Goal: Information Seeking & Learning: Stay updated

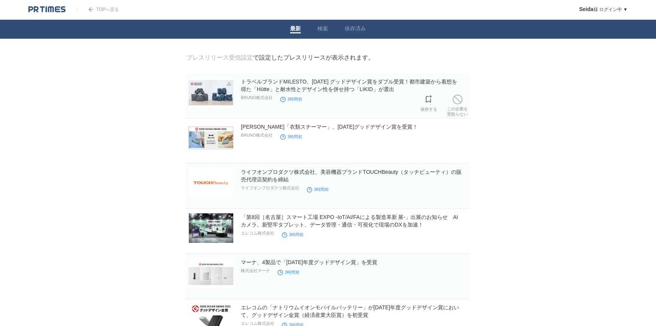
click at [213, 97] on img at bounding box center [211, 93] width 45 height 30
drag, startPoint x: 143, startPoint y: 180, endPoint x: 146, endPoint y: 178, distance: 4.1
click at [266, 127] on link "[PERSON_NAME]「衣類スチーマー」、[DATE]グッドデザイン賞を受賞！" at bounding box center [329, 127] width 177 height 6
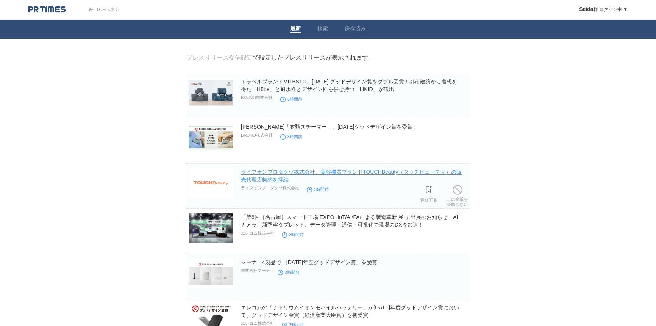
click at [273, 170] on link "ライフオンプロダクツ株式会社、美容機器ブランドTOUCHBeauty（タッチビューティ）の販売代理店契約を締結" at bounding box center [351, 176] width 221 height 14
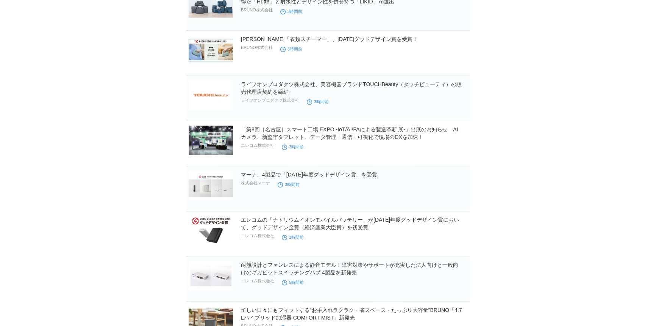
scroll to position [138, 0]
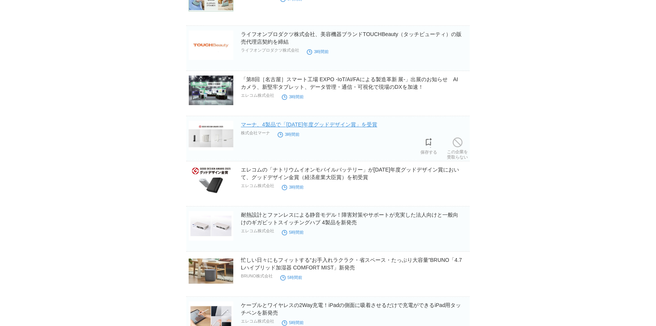
click at [266, 126] on link "マーナ、4製品で「[DATE]年度グッドデザイン賞」を受賞" at bounding box center [309, 124] width 136 height 6
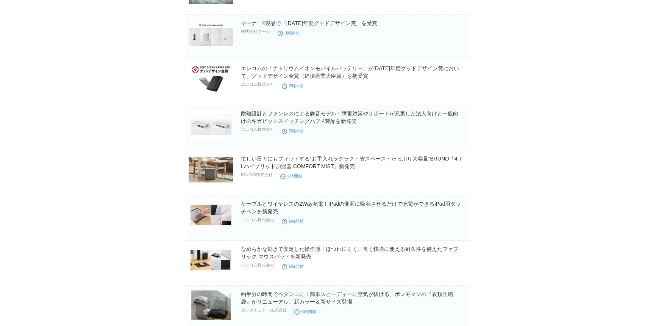
scroll to position [241, 0]
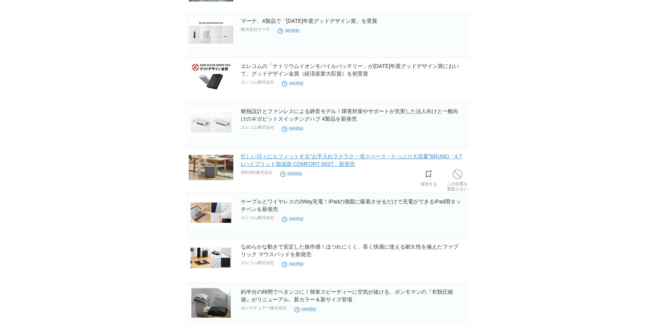
click at [314, 160] on link "忙しい日々にもフィットする“お手入れラクラク・省スペース・たっぷり大容量”BRUNO「4.7Lハイブリッド加湿器 COMFORT MIST」新発売" at bounding box center [351, 160] width 221 height 14
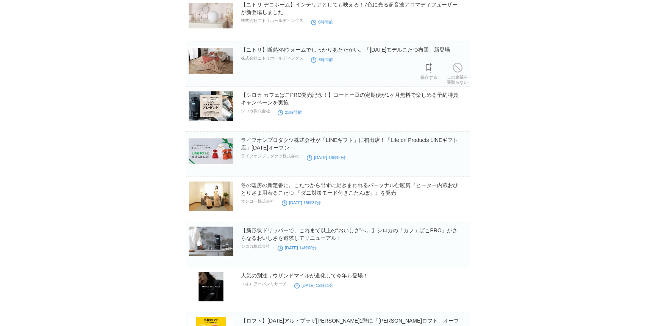
scroll to position [586, 0]
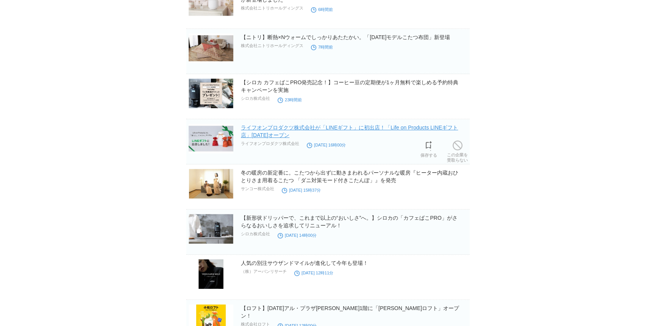
click at [263, 127] on link "ライフオンプロダクツ株式会社が「LINEギフト」に初出店！「Life on Products LINEギフト店」[DATE]オープン" at bounding box center [349, 131] width 217 height 14
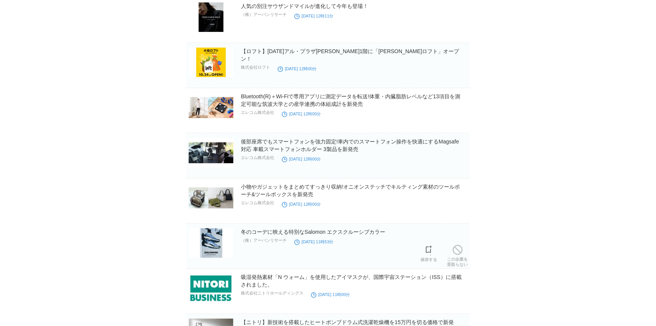
scroll to position [826, 0]
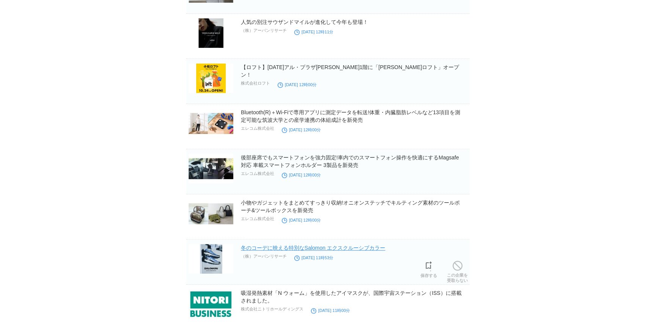
click at [245, 247] on link "冬のコーデに映える特別なSalomon エクスクルーシブカラー" at bounding box center [313, 247] width 144 height 6
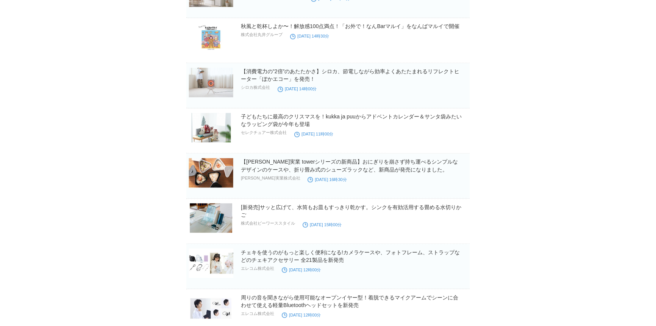
scroll to position [1653, 0]
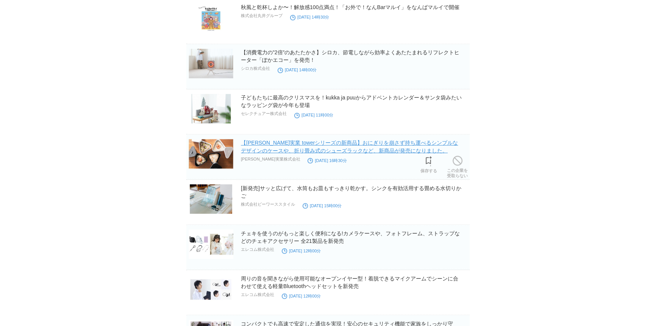
click at [279, 139] on link "【[PERSON_NAME]実業 towerシリーズの新商品】おにぎりを崩さず持ち運べるシンプルなデザインのケースや、折り畳み式のシューズラックなど、新商品が…" at bounding box center [349, 146] width 217 height 14
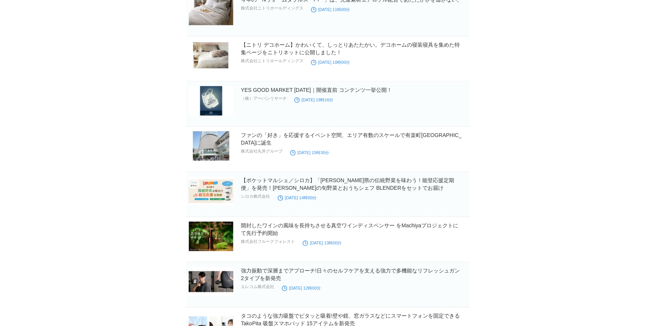
scroll to position [0, 0]
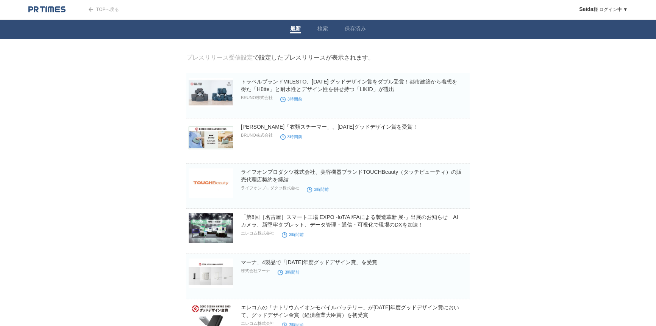
drag, startPoint x: 106, startPoint y: 5, endPoint x: 102, endPoint y: 7, distance: 4.4
click at [106, 5] on div "TOPへ戻る" at bounding box center [98, 9] width 42 height 19
click at [98, 9] on link "TOPへ戻る" at bounding box center [98, 9] width 42 height 5
